Goal: Information Seeking & Learning: Learn about a topic

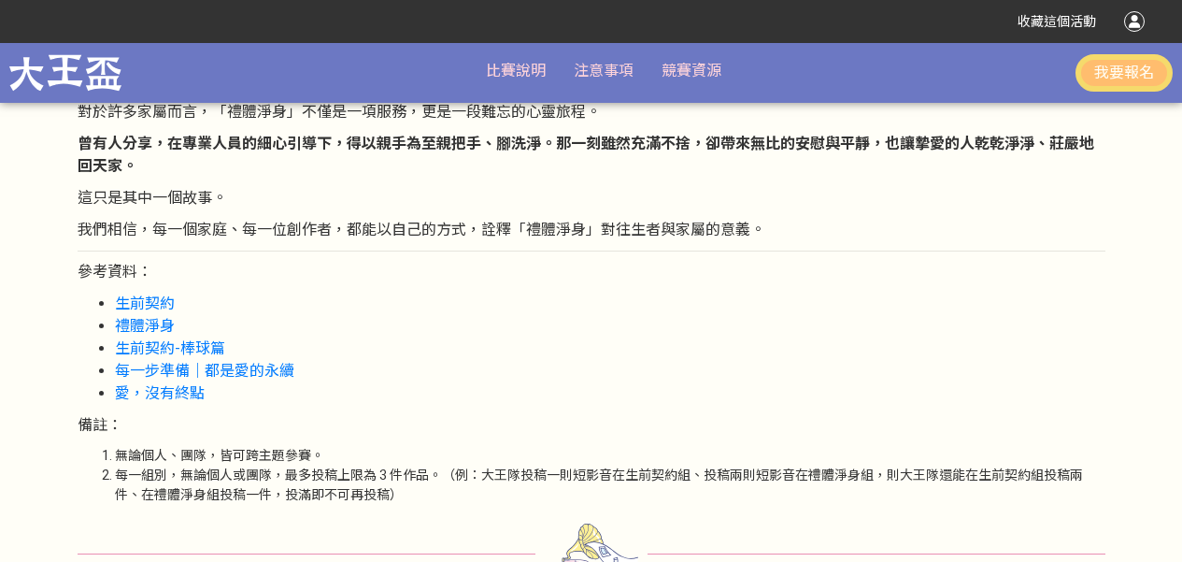
scroll to position [2754, 0]
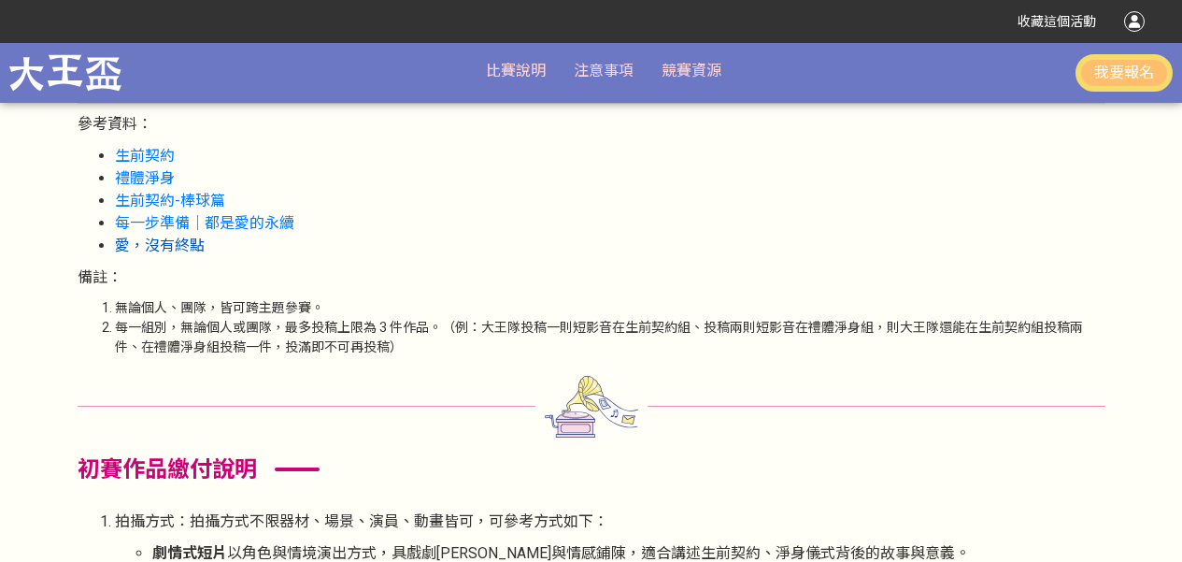
scroll to position [2710, 0]
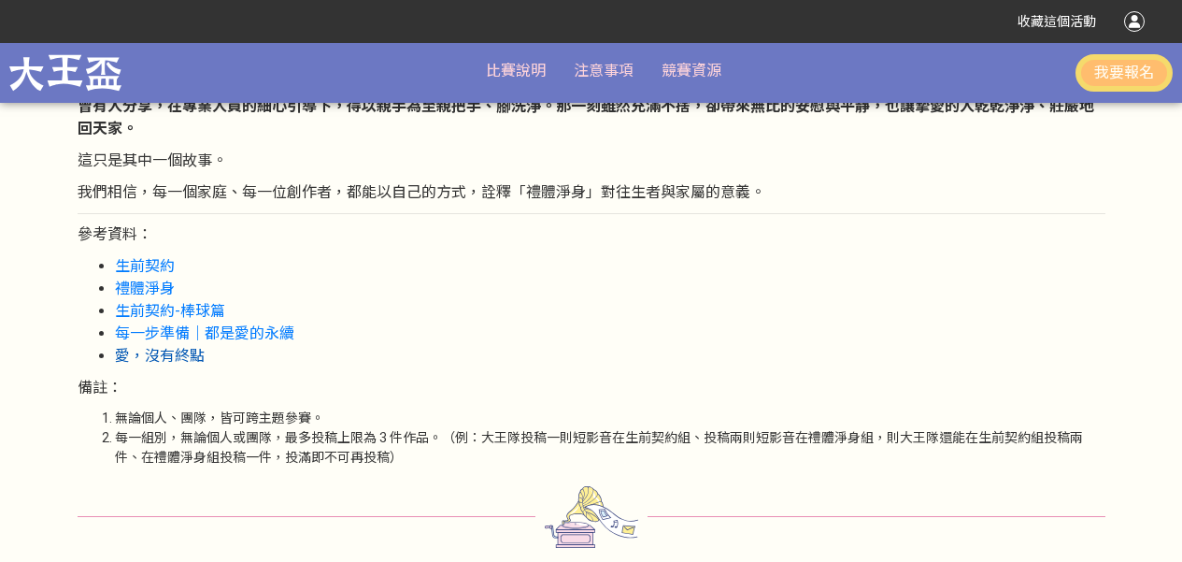
click at [162, 358] on link "愛，沒有終點" at bounding box center [160, 356] width 90 height 18
click at [179, 335] on link "每一步準備｜都是愛的永續" at bounding box center [204, 333] width 179 height 18
click at [179, 314] on link "生前契約-棒球篇" at bounding box center [170, 311] width 110 height 18
click at [155, 290] on link "禮體淨身" at bounding box center [145, 288] width 60 height 18
click at [149, 268] on link "生前契約" at bounding box center [145, 266] width 60 height 18
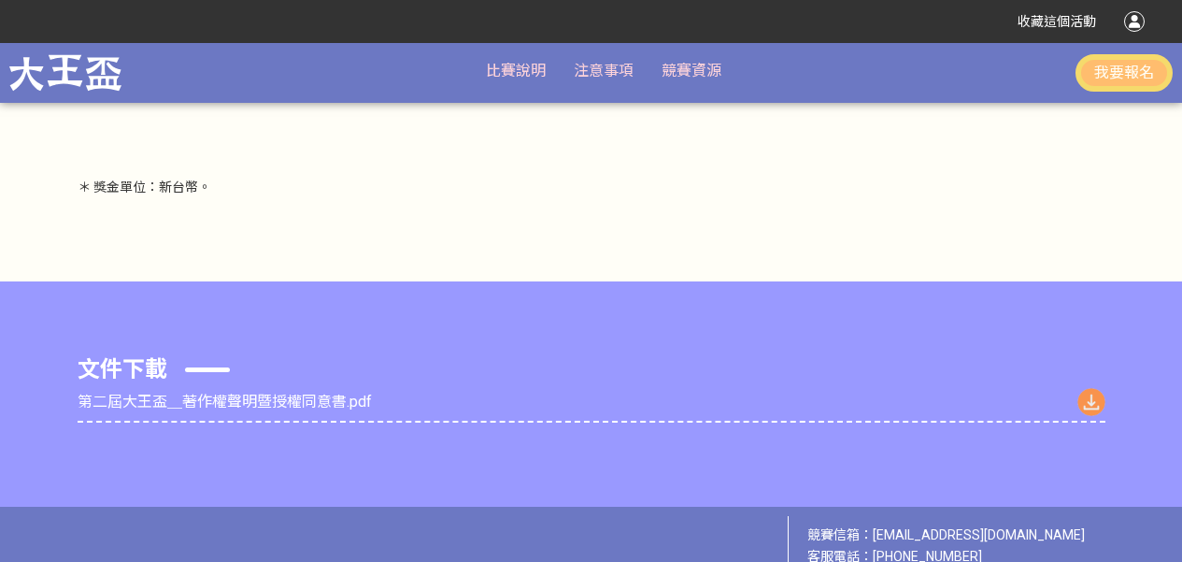
scroll to position [7155, 0]
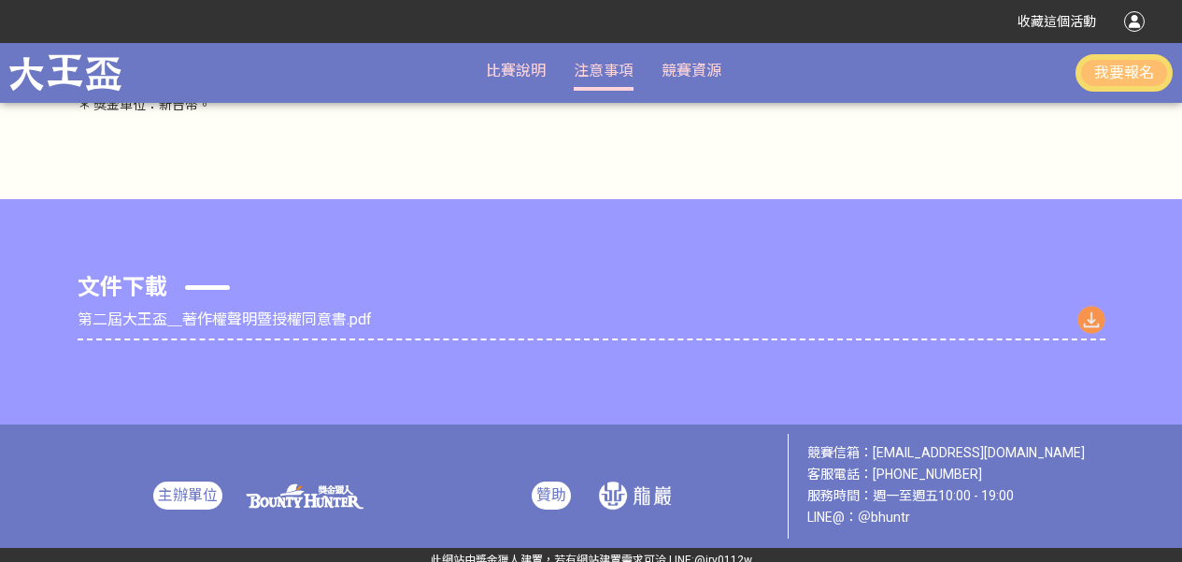
click at [591, 77] on link "注意事項" at bounding box center [604, 71] width 60 height 18
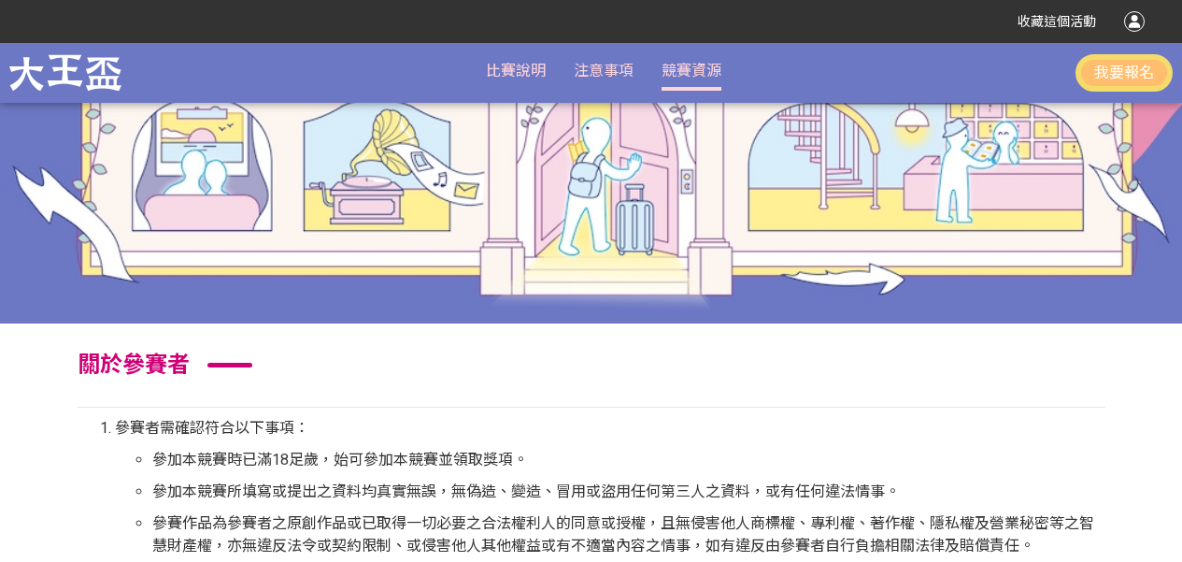
click at [668, 77] on link "競賽資源" at bounding box center [692, 71] width 60 height 18
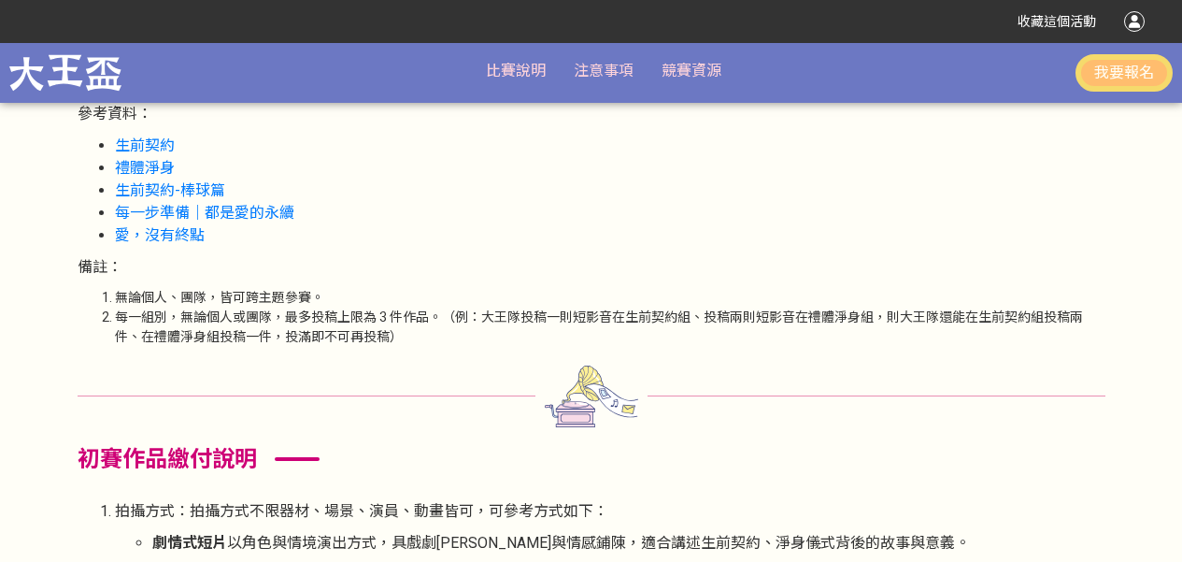
scroll to position [2741, 0]
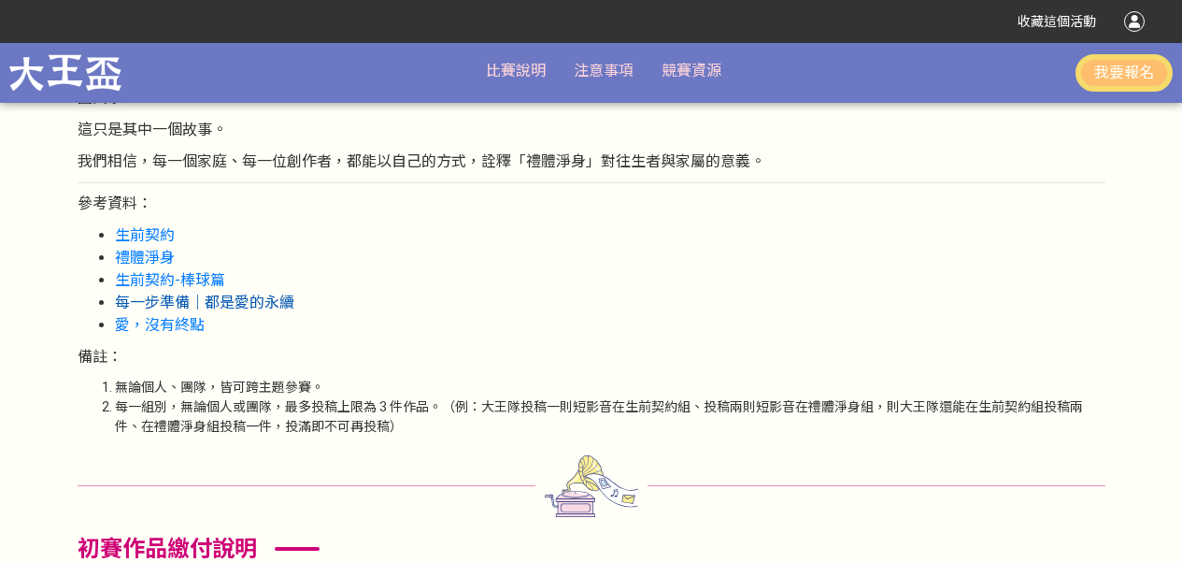
click at [189, 297] on link "每一步準備｜都是愛的永續" at bounding box center [204, 302] width 179 height 18
click at [153, 333] on link "愛，沒有終點" at bounding box center [160, 325] width 90 height 18
click at [187, 282] on link "生前契約-棒球篇" at bounding box center [170, 280] width 110 height 18
click at [160, 255] on link "禮體淨身" at bounding box center [145, 258] width 60 height 18
click at [158, 230] on link "生前契約" at bounding box center [145, 235] width 60 height 18
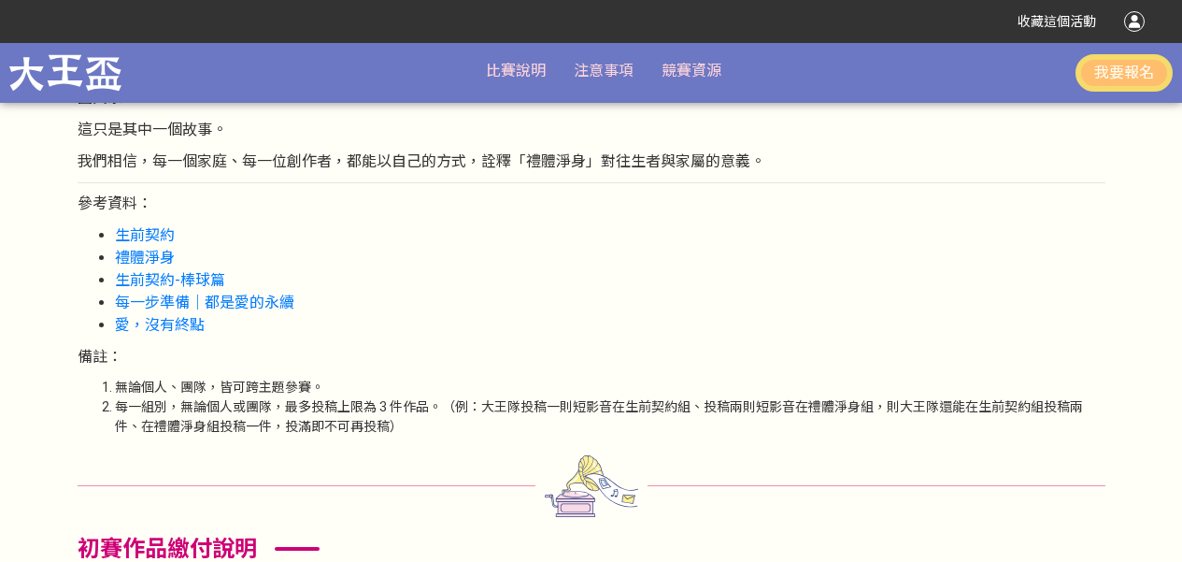
click at [351, 250] on li "禮體淨身" at bounding box center [610, 258] width 991 height 22
